Goal: Navigation & Orientation: Find specific page/section

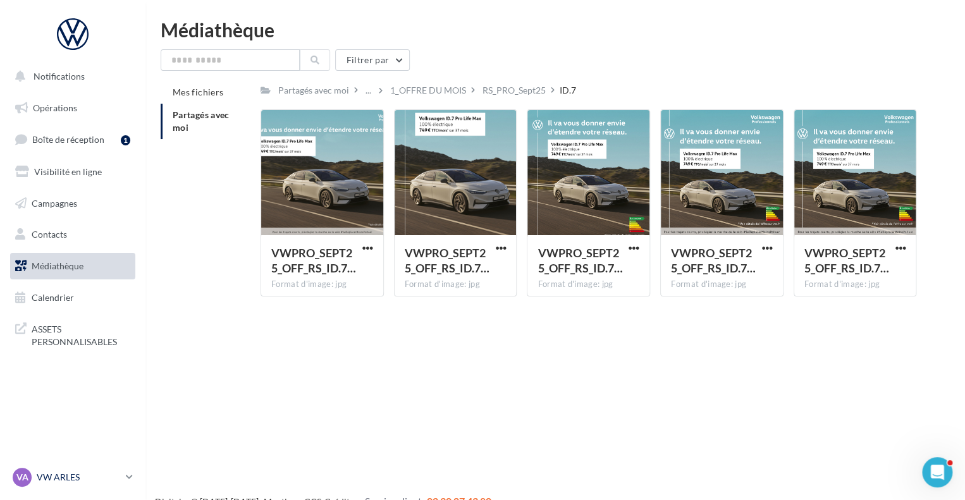
click at [128, 475] on icon at bounding box center [129, 477] width 7 height 11
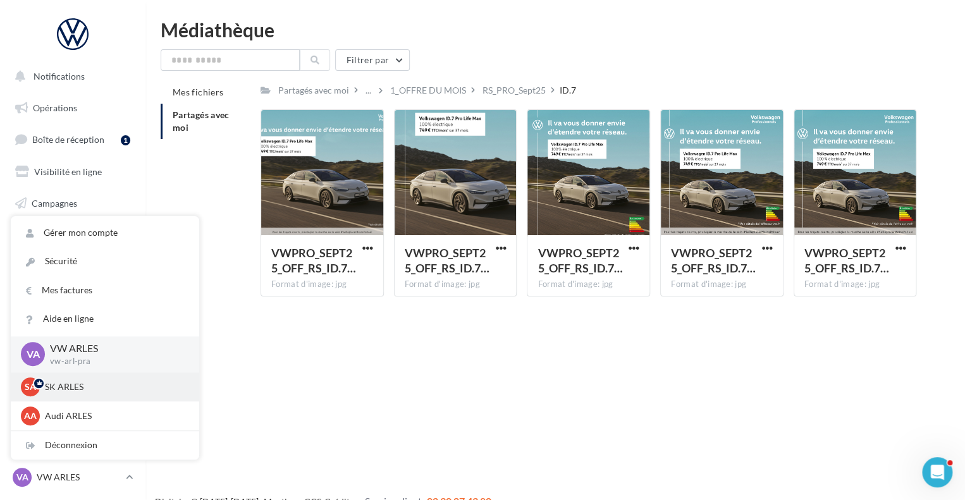
click at [104, 395] on div "SA SK ARLES sk-arle-ppra" at bounding box center [105, 387] width 168 height 19
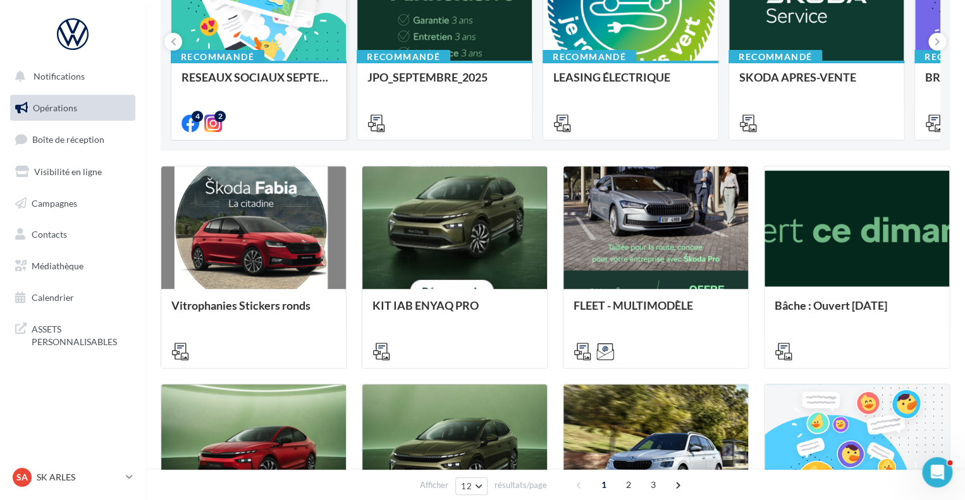
scroll to position [202, 0]
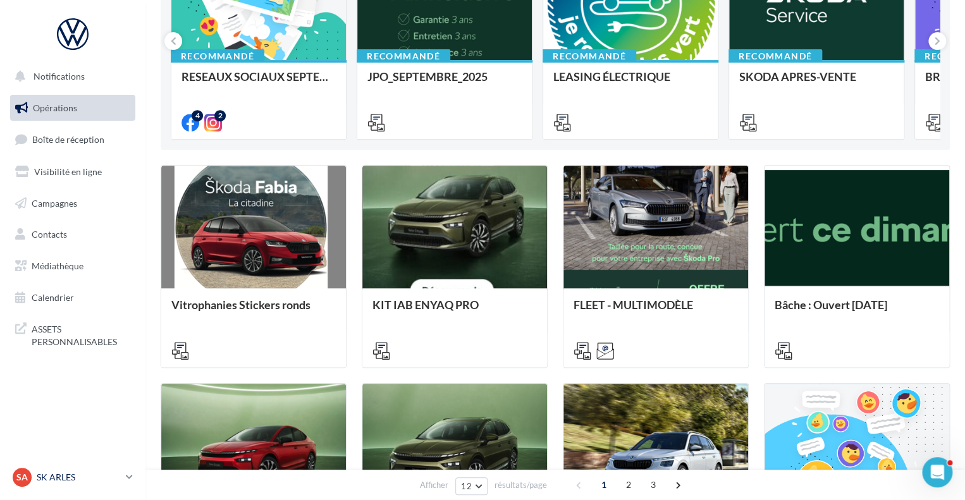
click at [87, 485] on div "SA SK ARLES sk-arle-ppra" at bounding box center [67, 477] width 108 height 19
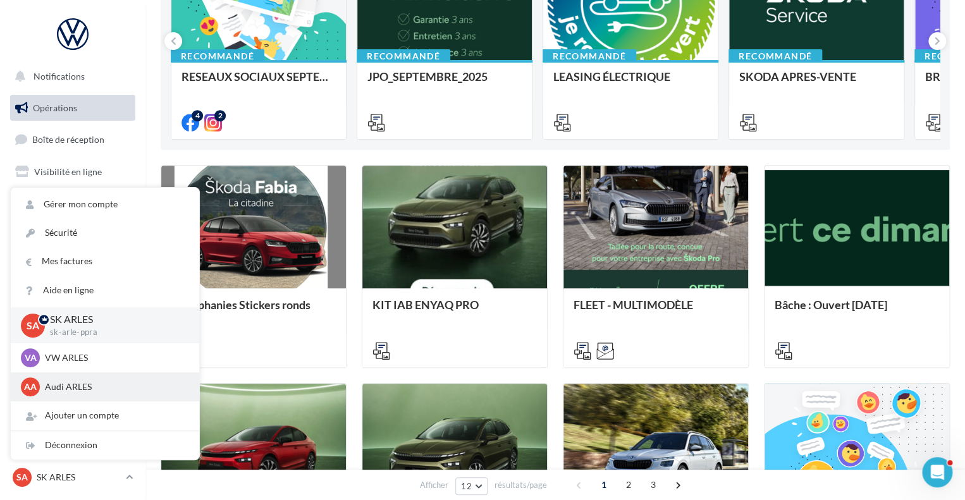
click at [81, 391] on p "Audi ARLES" at bounding box center [114, 387] width 139 height 13
